Goal: Task Accomplishment & Management: Manage account settings

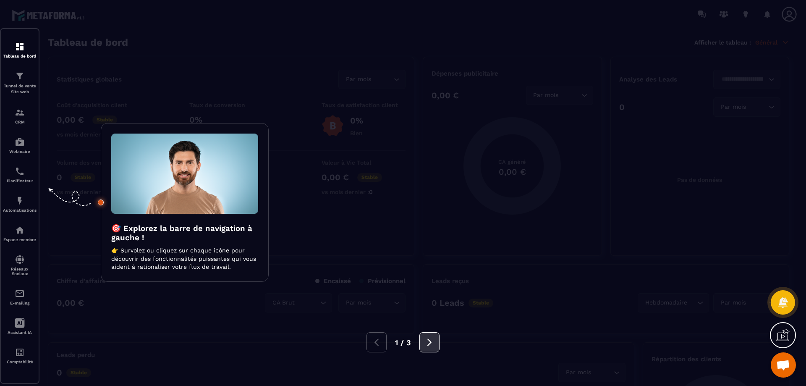
click at [433, 345] on icon at bounding box center [429, 341] width 9 height 9
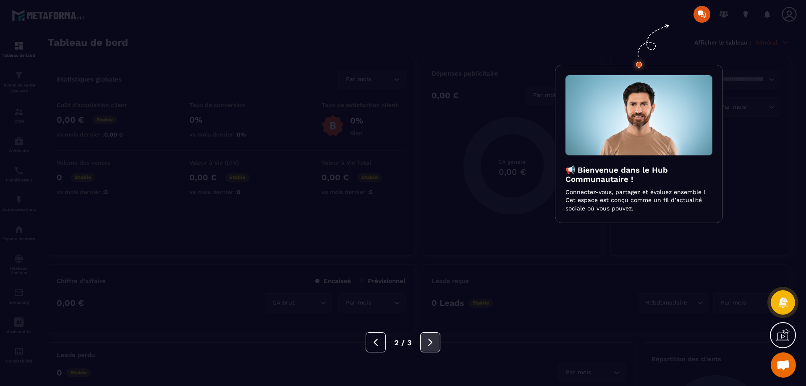
click at [429, 340] on icon at bounding box center [430, 341] width 4 height 7
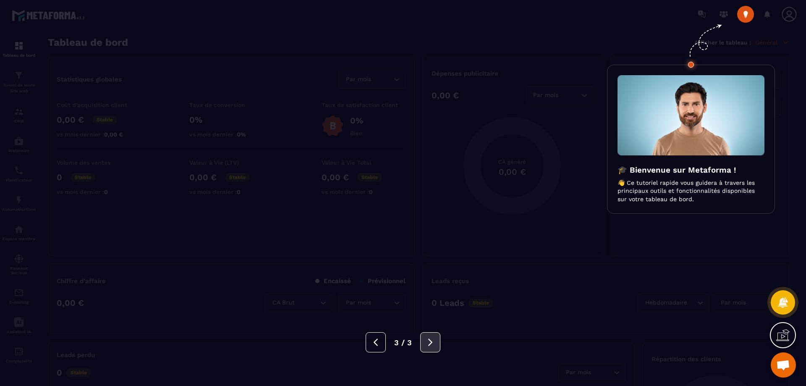
click at [429, 340] on icon at bounding box center [430, 341] width 4 height 7
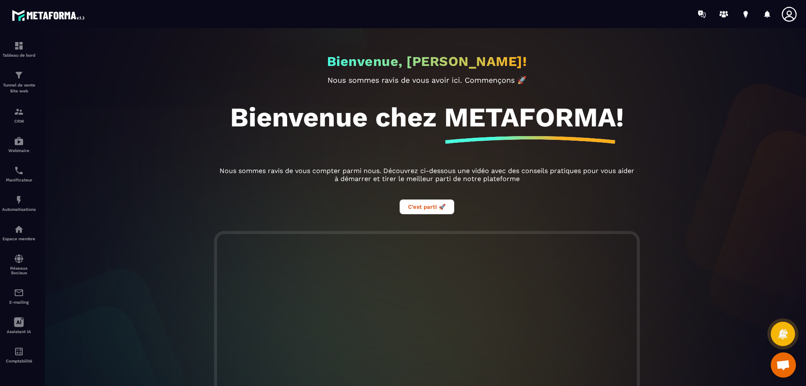
scroll to position [42, 0]
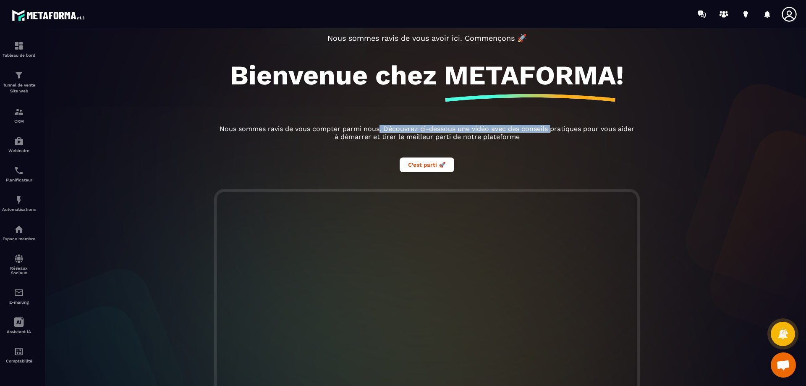
drag, startPoint x: 375, startPoint y: 128, endPoint x: 548, endPoint y: 129, distance: 172.9
click at [548, 129] on p "Nous sommes ravis de vous compter parmi nous. Découvrez ci-dessous une vidéo av…" at bounding box center [427, 133] width 420 height 16
drag, startPoint x: 385, startPoint y: 141, endPoint x: 483, endPoint y: 138, distance: 97.4
click at [483, 138] on p "Nous sommes ravis de vous compter parmi nous. Découvrez ci-dessous une vidéo av…" at bounding box center [427, 133] width 420 height 16
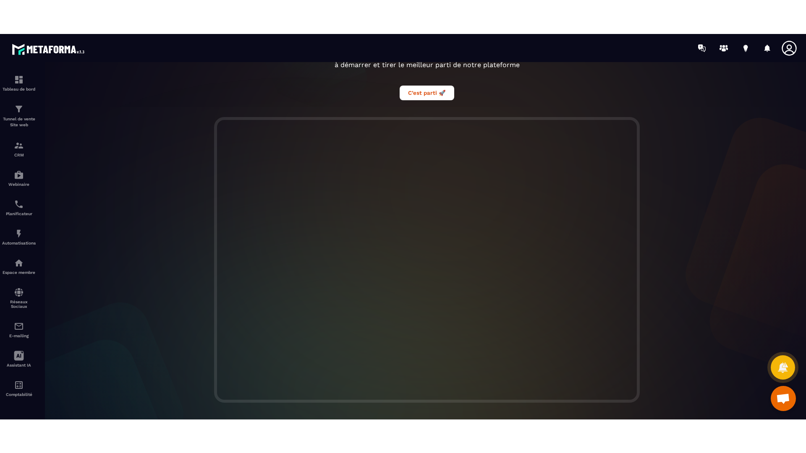
scroll to position [154, 0]
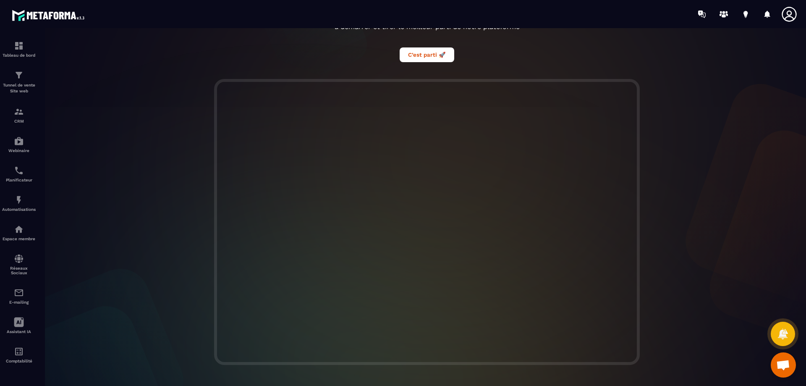
click at [678, 280] on div at bounding box center [426, 222] width 775 height 286
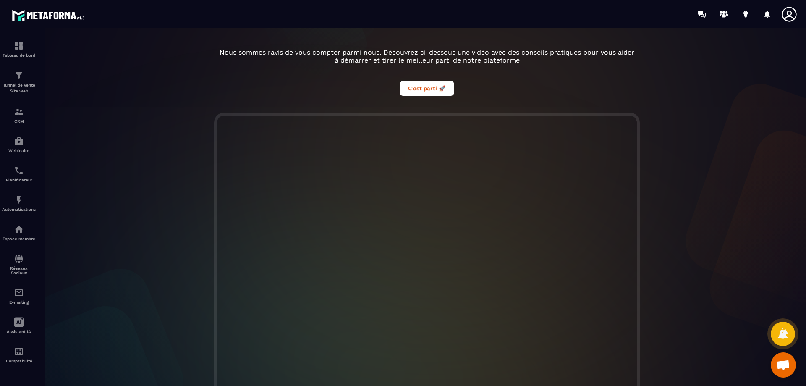
scroll to position [28, 0]
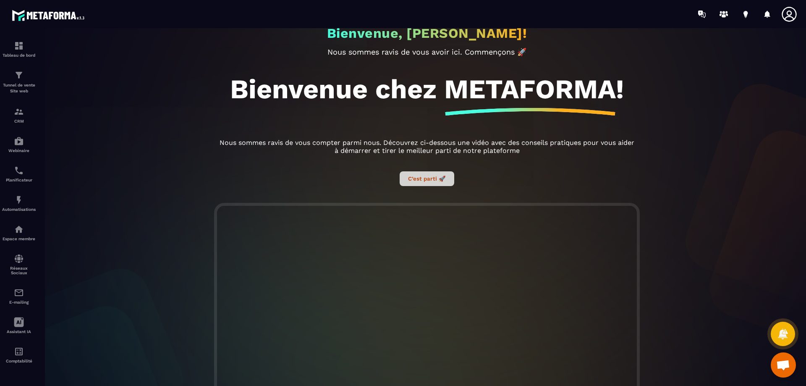
click at [417, 178] on button "C’est parti 🚀" at bounding box center [427, 178] width 55 height 15
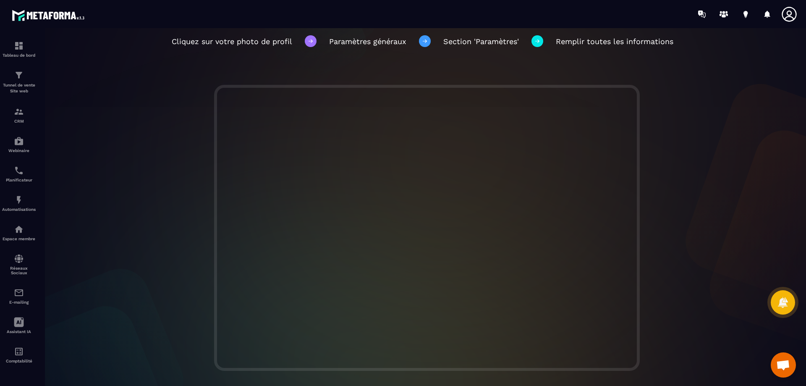
scroll to position [98, 0]
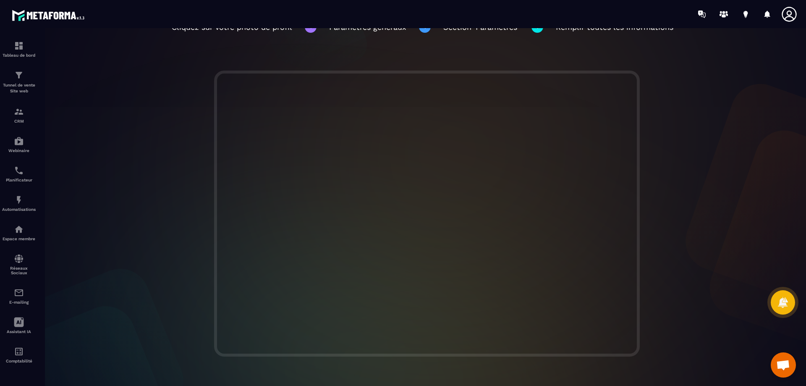
click at [786, 16] on icon at bounding box center [789, 14] width 17 height 17
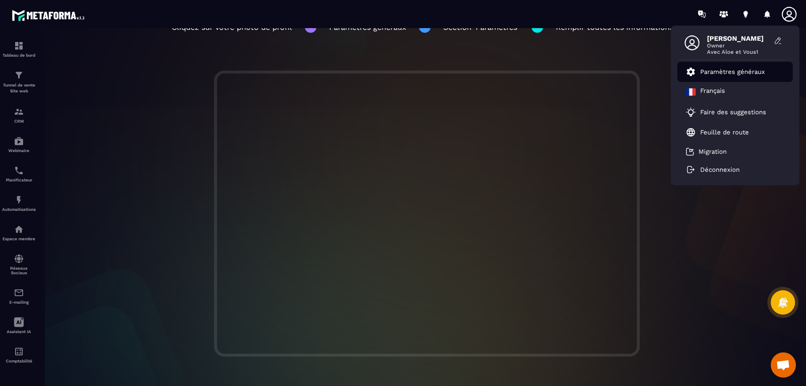
click at [735, 71] on p "Paramètres généraux" at bounding box center [732, 72] width 65 height 8
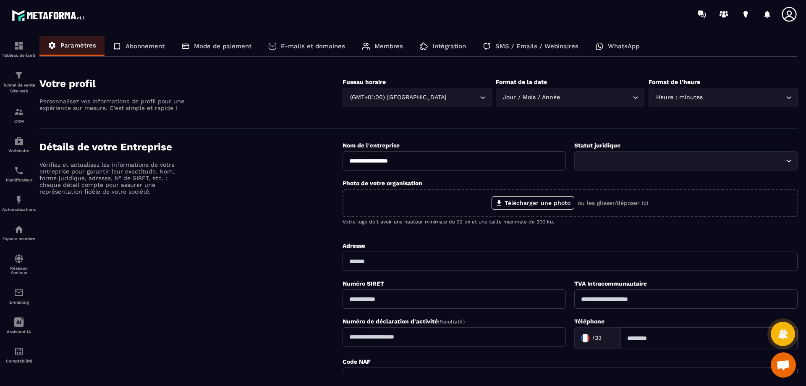
click at [790, 17] on icon at bounding box center [789, 14] width 17 height 17
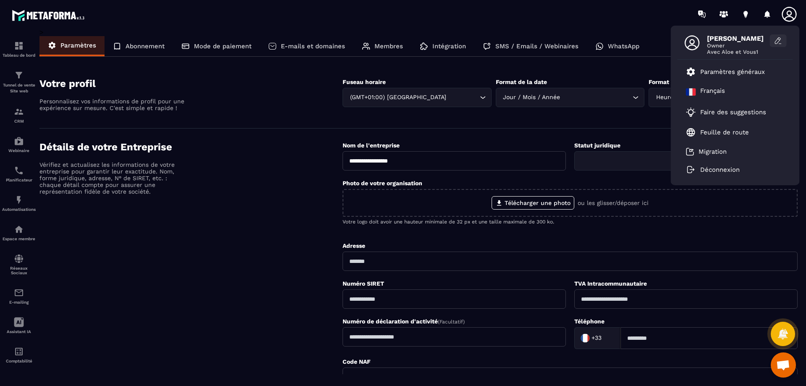
click at [776, 41] on icon at bounding box center [778, 41] width 8 height 8
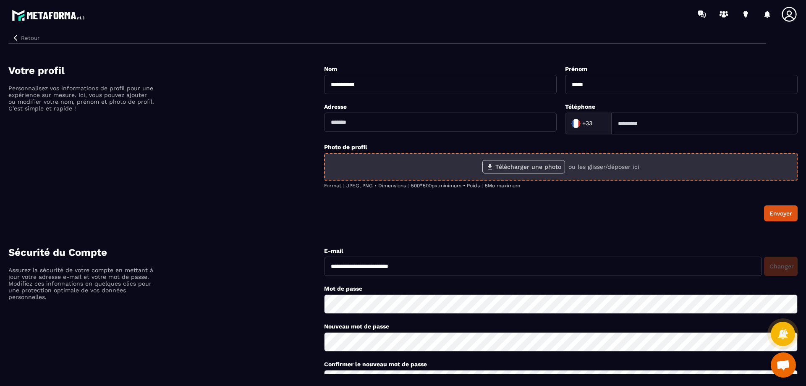
click at [543, 169] on label "Télécharger une photo" at bounding box center [523, 166] width 83 height 13
click at [0, 0] on input "Télécharger une photo" at bounding box center [0, 0] width 0 height 0
